Goal: Task Accomplishment & Management: Manage account settings

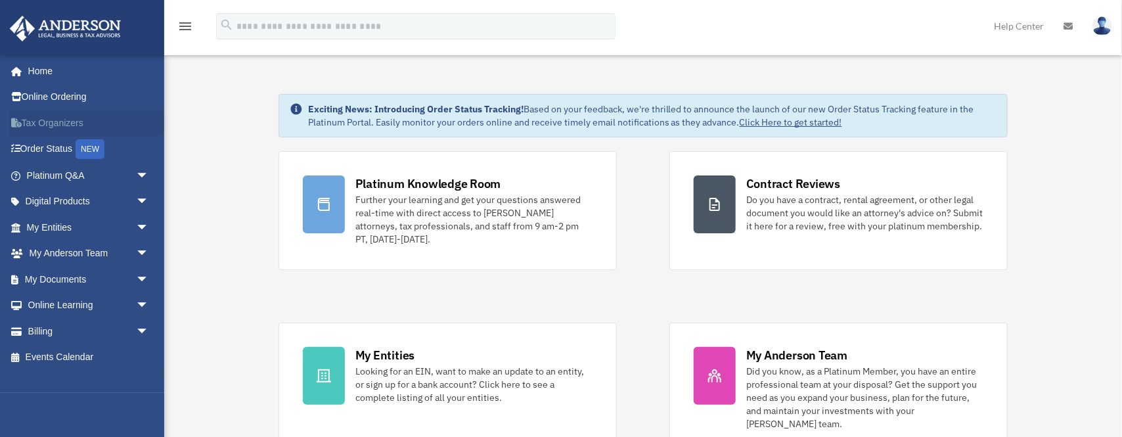
click at [64, 123] on link "Tax Organizers" at bounding box center [89, 123] width 160 height 26
click at [139, 281] on span "arrow_drop_down" at bounding box center [149, 279] width 26 height 27
click at [59, 302] on link "Box" at bounding box center [93, 305] width 150 height 26
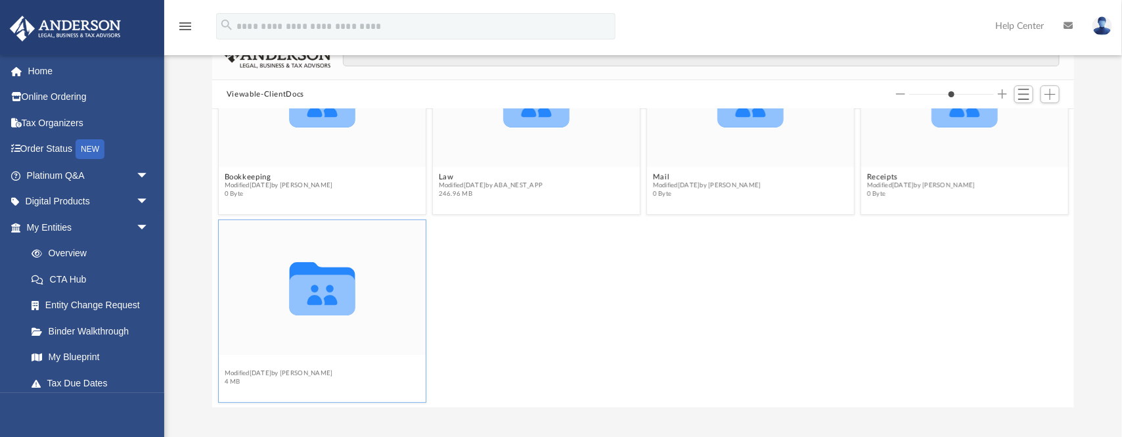
scroll to position [77, 0]
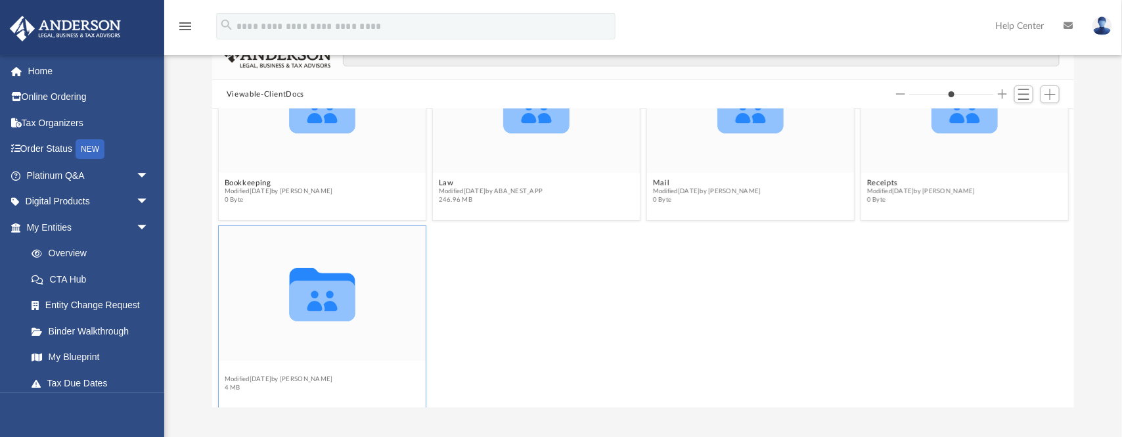
click at [228, 365] on figcaption "Tax Modified [DATE] by [PERSON_NAME] 4 MB" at bounding box center [322, 378] width 207 height 35
click at [234, 370] on button "Tax" at bounding box center [278, 370] width 108 height 9
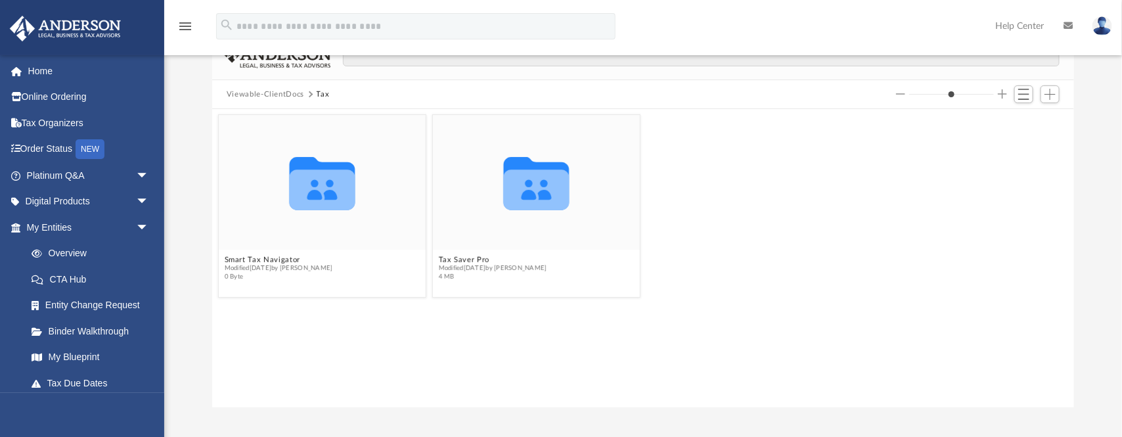
scroll to position [0, 0]
click at [283, 260] on button "Smart Tax Navigator" at bounding box center [278, 259] width 108 height 9
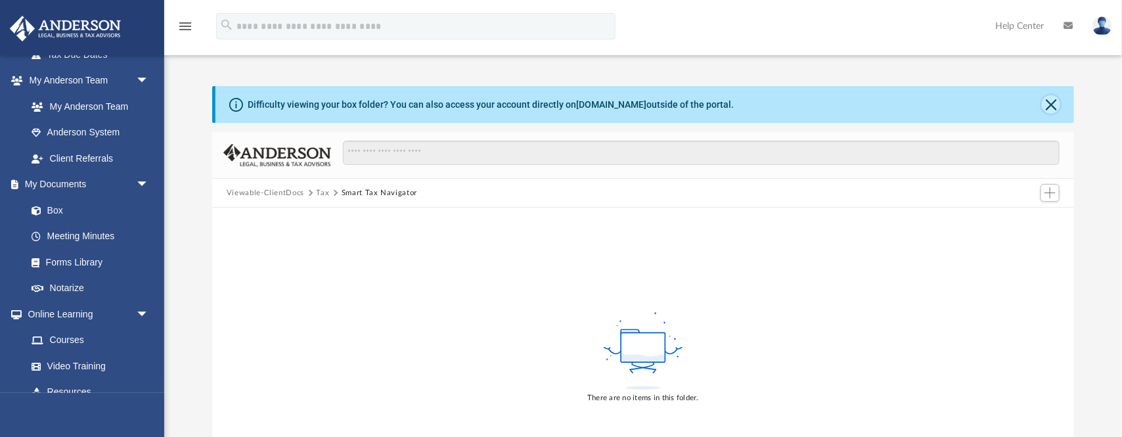
click at [1051, 108] on button "Close" at bounding box center [1051, 104] width 18 height 18
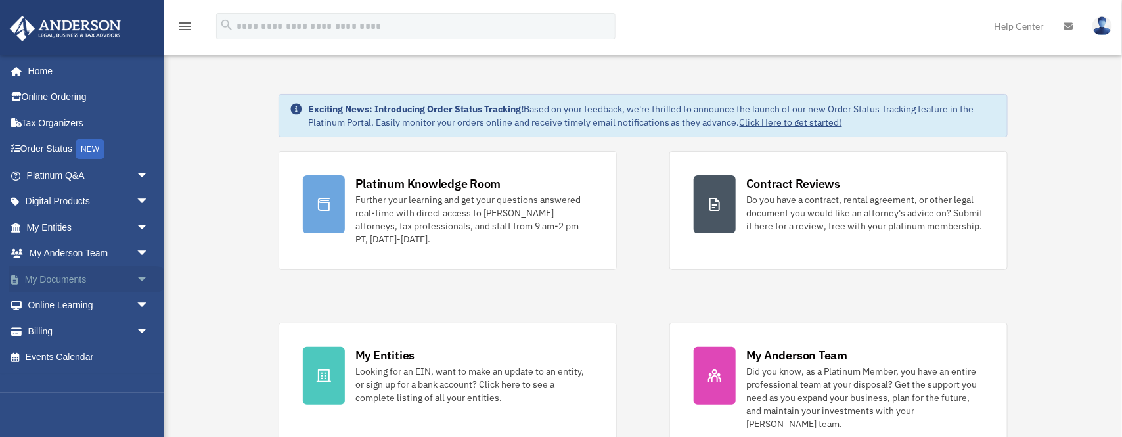
click at [122, 272] on link "My Documents arrow_drop_down" at bounding box center [89, 279] width 160 height 26
click at [136, 277] on span "arrow_drop_down" at bounding box center [149, 279] width 26 height 27
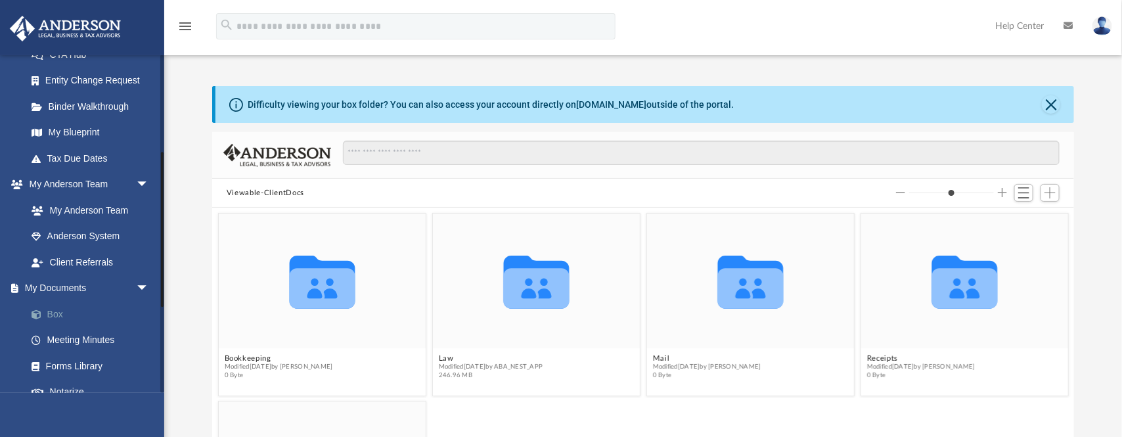
scroll to position [230, 0]
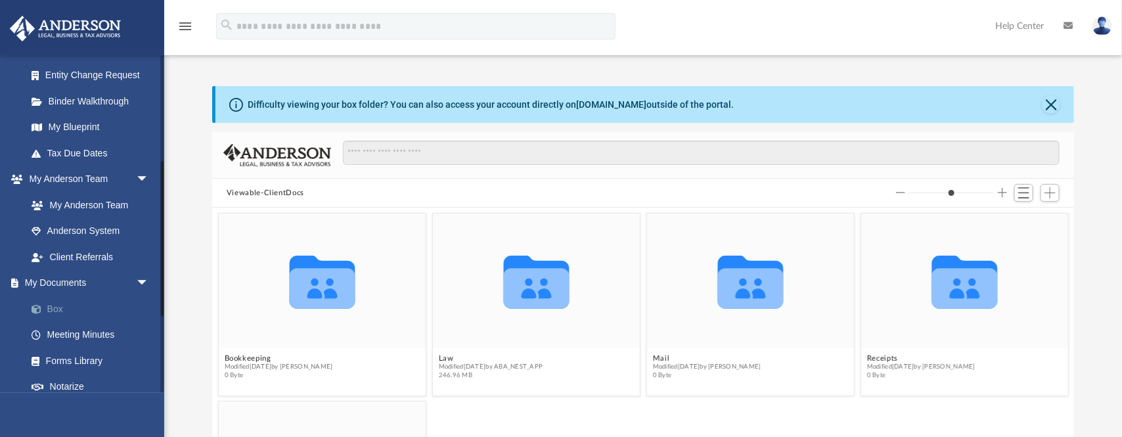
click at [59, 306] on link "Box" at bounding box center [93, 309] width 150 height 26
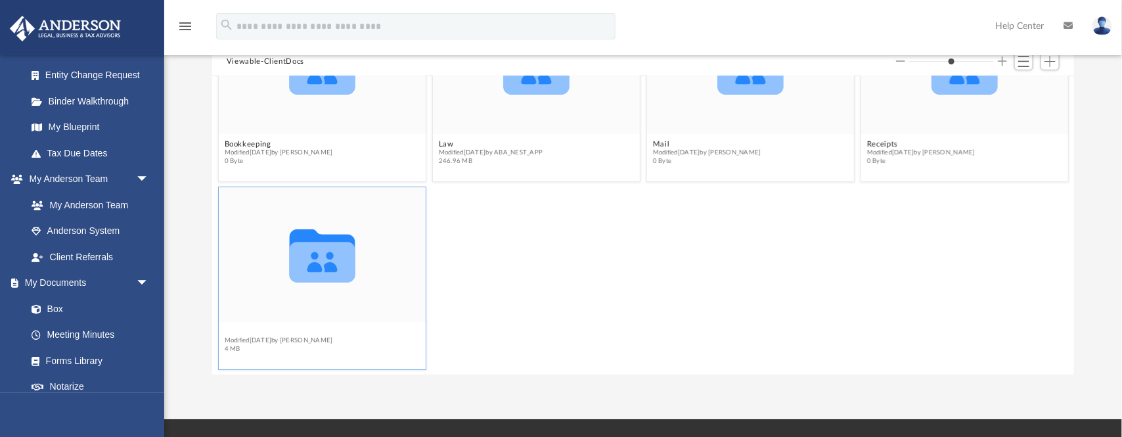
scroll to position [77, 0]
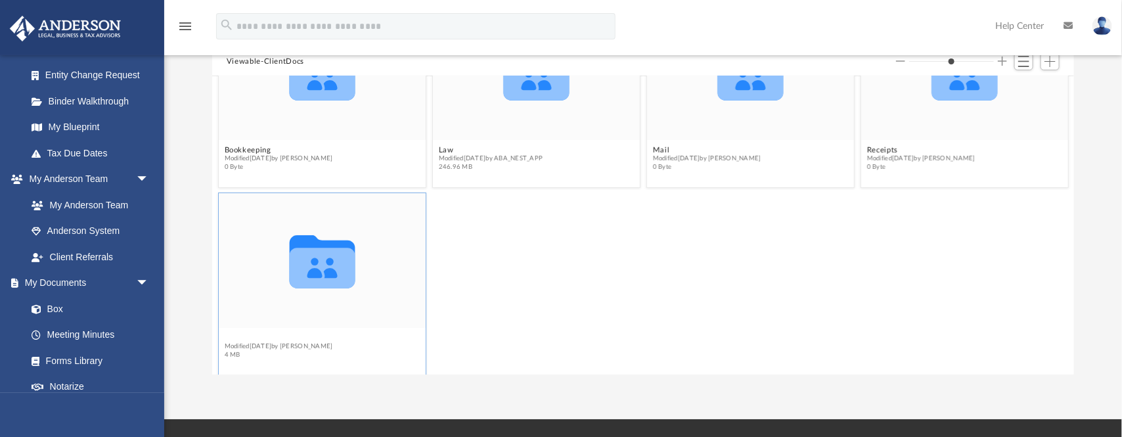
click at [231, 330] on figcaption "Tax Modified [DATE] by [PERSON_NAME] 4 MB" at bounding box center [322, 346] width 207 height 35
click at [230, 334] on button "Tax" at bounding box center [278, 337] width 108 height 9
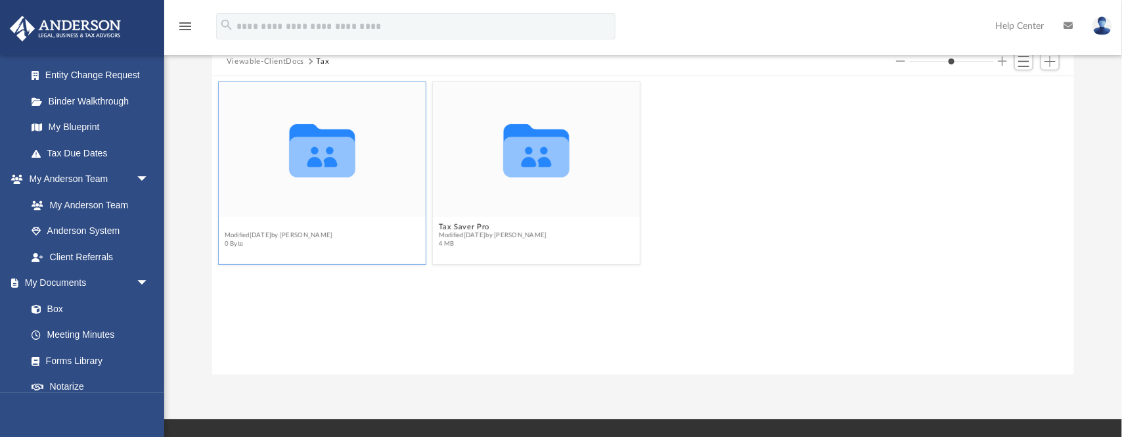
click at [276, 227] on button "Smart Tax Navigator" at bounding box center [278, 226] width 108 height 9
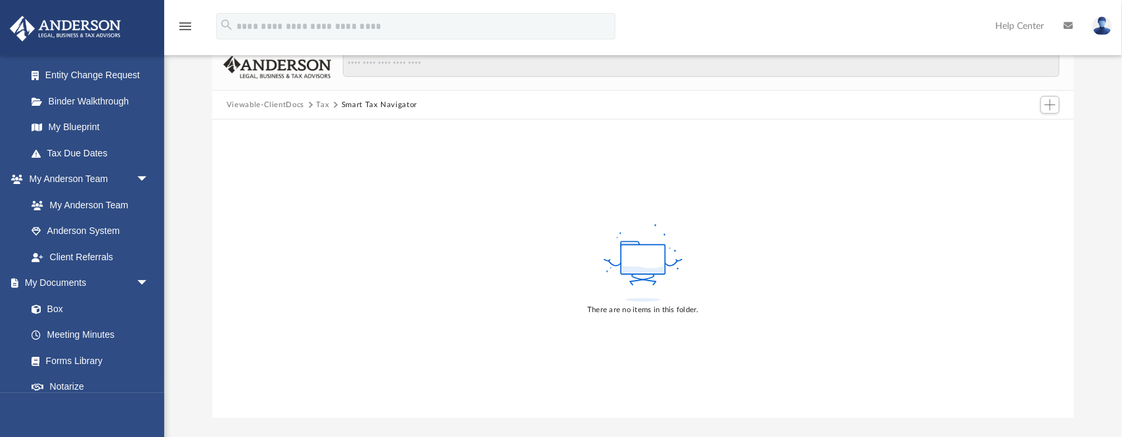
scroll to position [33, 0]
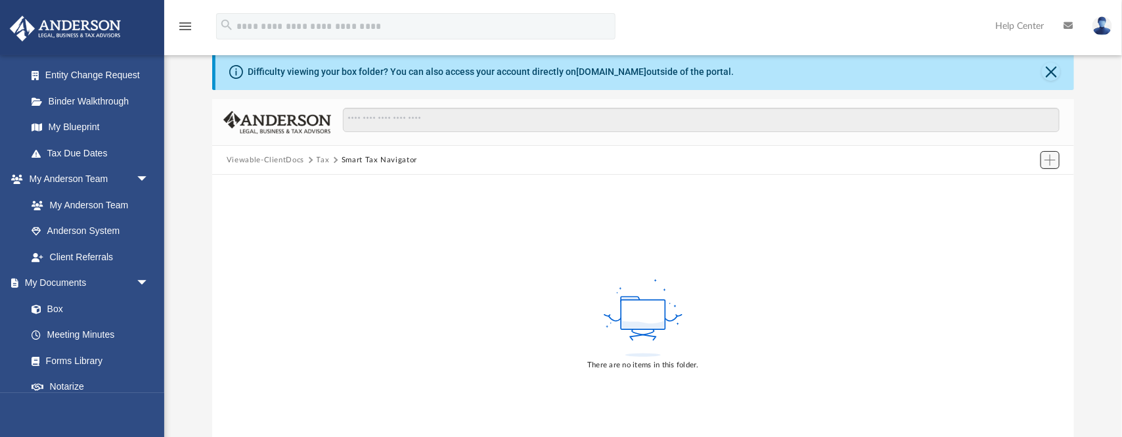
click at [1051, 158] on span "Add" at bounding box center [1050, 159] width 11 height 11
click at [1028, 185] on li "Upload" at bounding box center [1031, 186] width 42 height 14
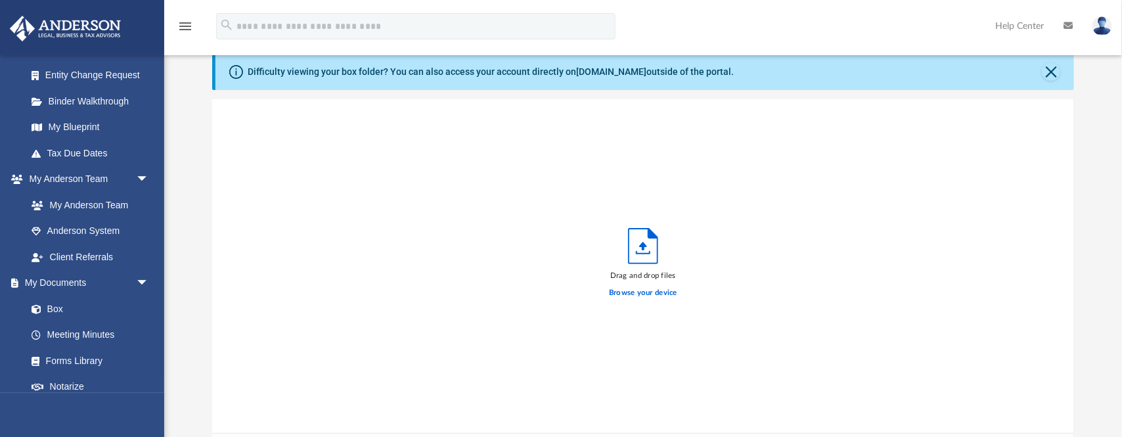
scroll to position [329, 858]
click at [636, 294] on label "Browse your device" at bounding box center [643, 293] width 68 height 12
click at [0, 0] on input "Browse your device" at bounding box center [0, 0] width 0 height 0
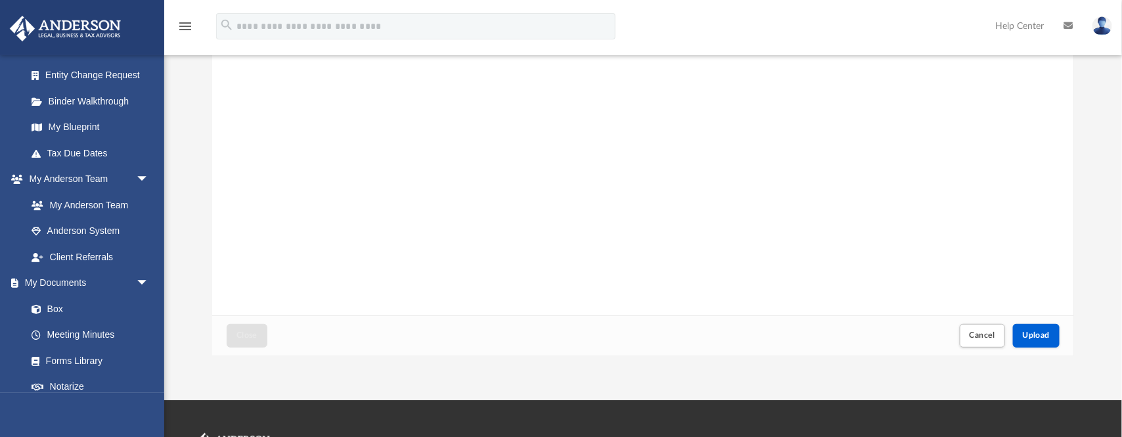
scroll to position [131, 0]
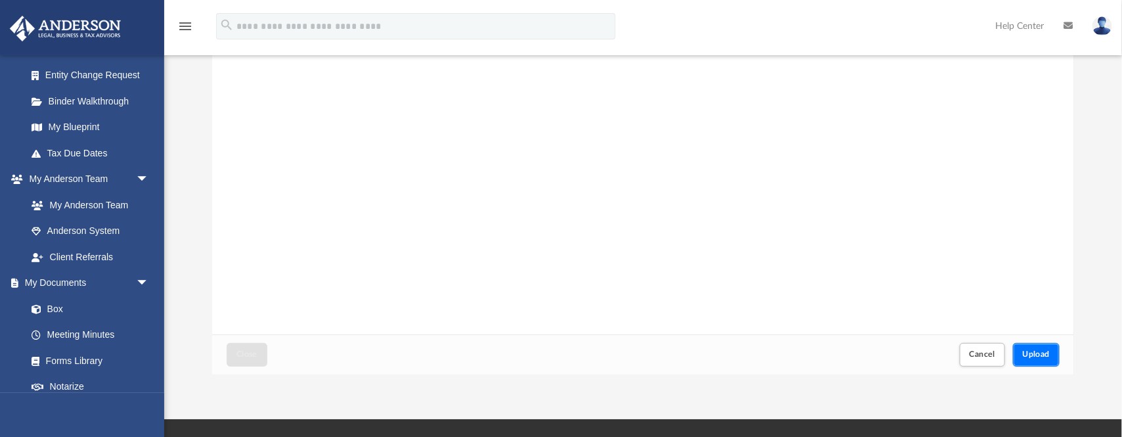
click at [1030, 346] on button "Upload" at bounding box center [1036, 354] width 47 height 23
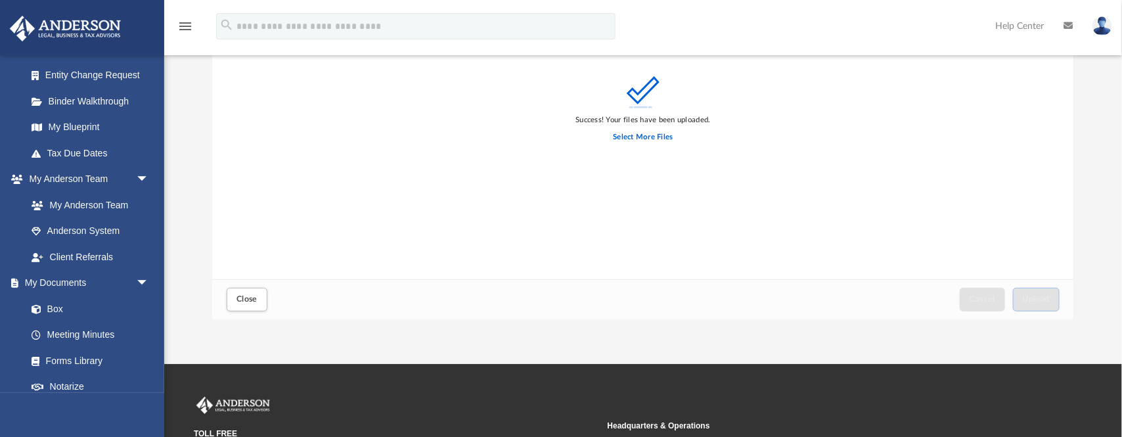
scroll to position [197, 0]
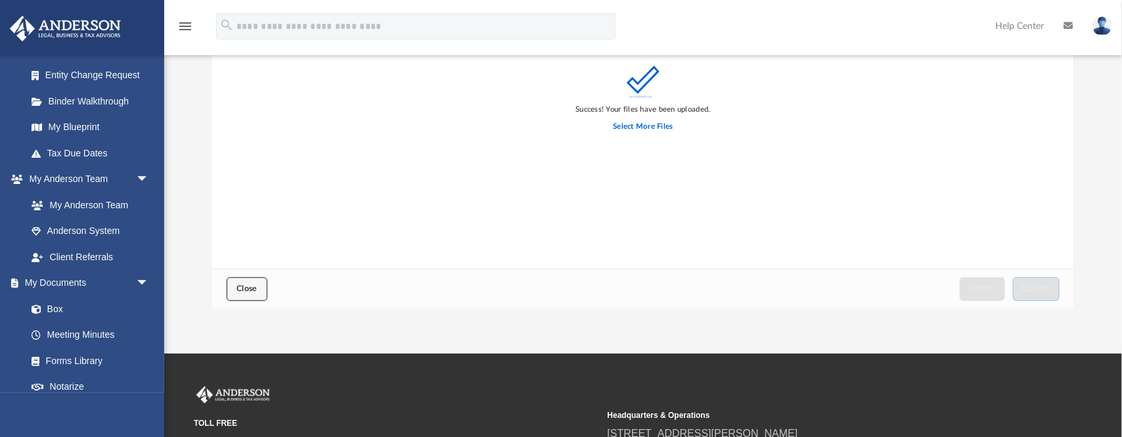
click at [245, 287] on span "Close" at bounding box center [247, 289] width 21 height 8
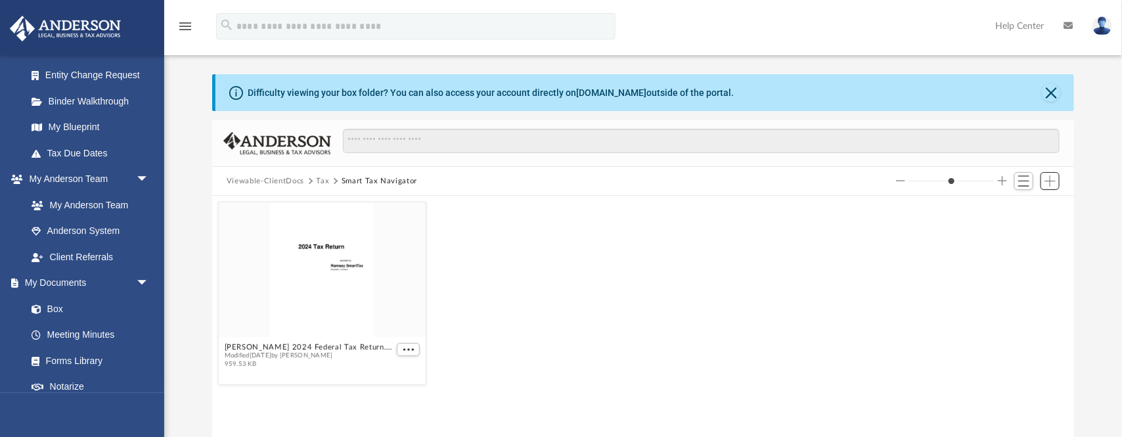
scroll to position [0, 0]
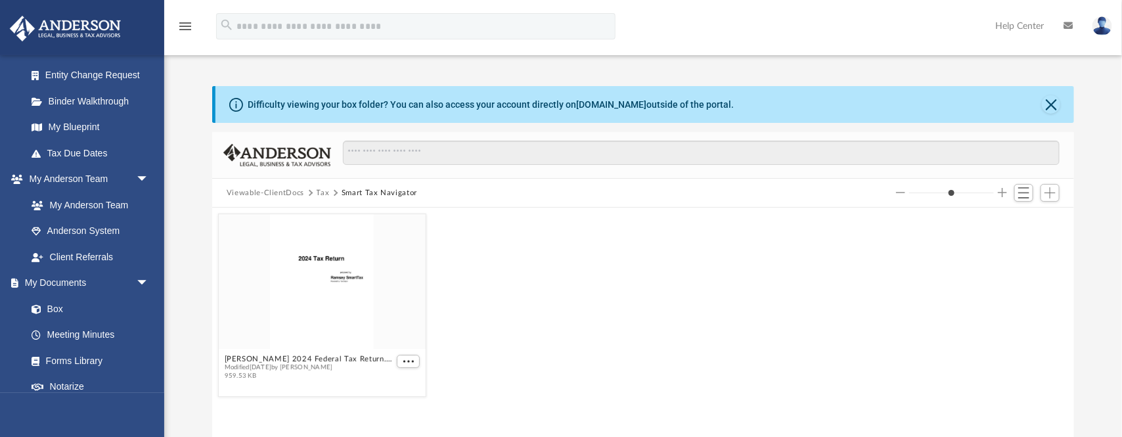
click at [1106, 24] on img at bounding box center [1103, 25] width 20 height 19
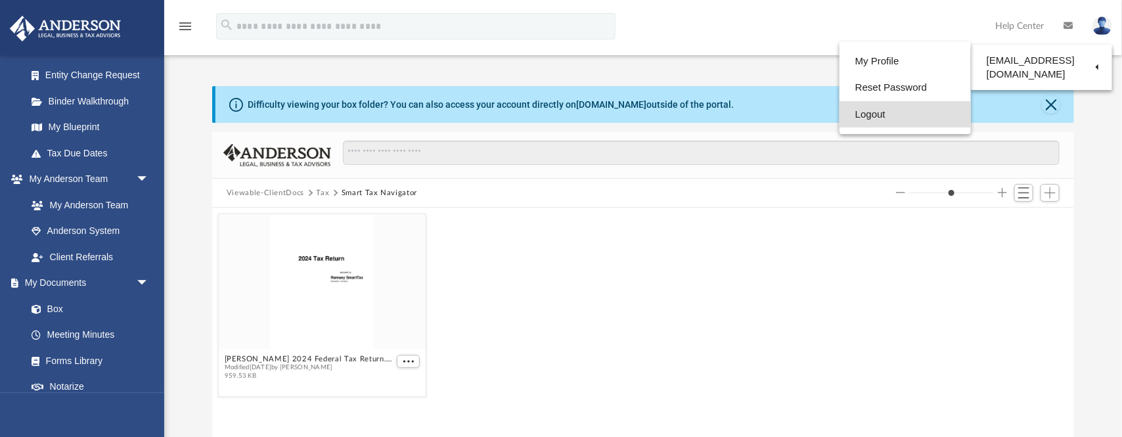
click at [863, 114] on link "Logout" at bounding box center [905, 114] width 131 height 27
